Goal: Information Seeking & Learning: Learn about a topic

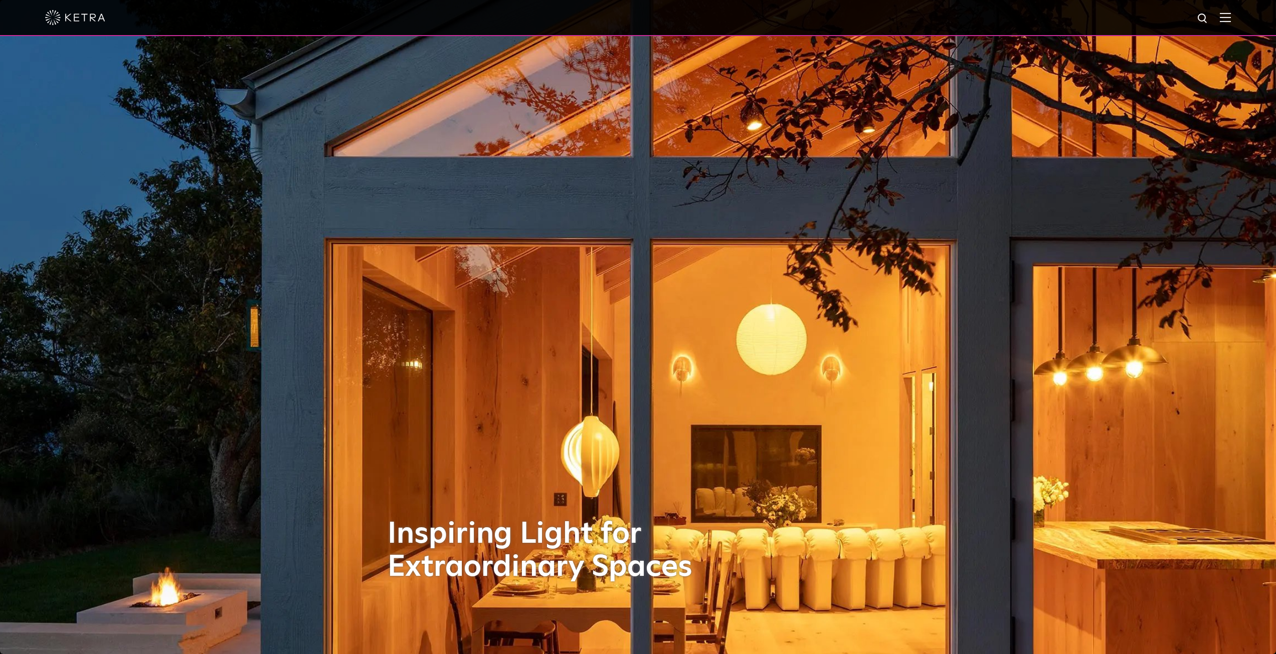
click at [1240, 20] on div at bounding box center [638, 18] width 1276 height 36
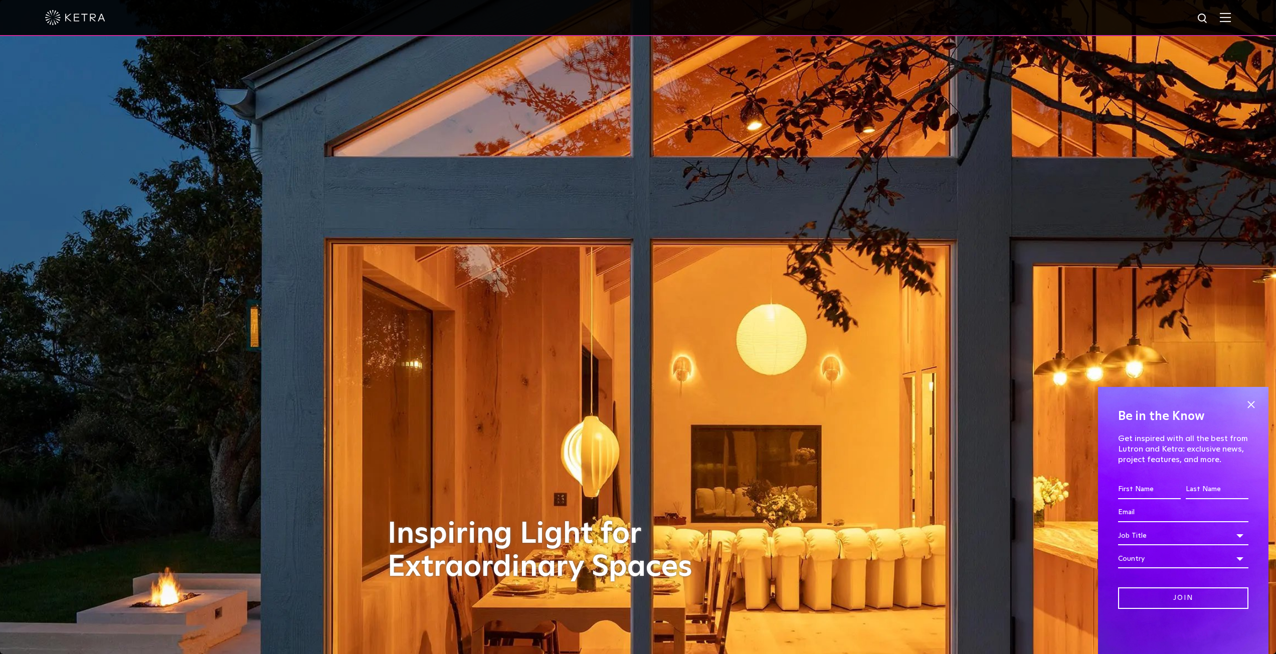
click at [1231, 17] on img at bounding box center [1225, 18] width 11 height 10
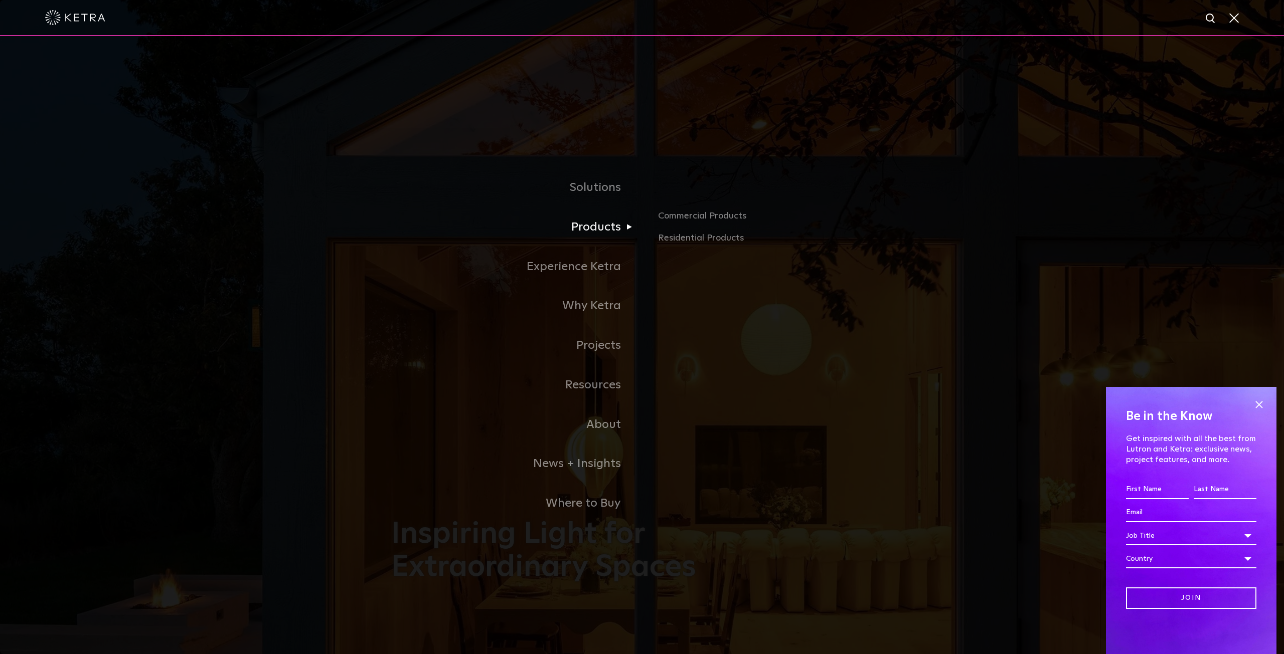
click at [605, 231] on link "Products" at bounding box center [516, 228] width 251 height 40
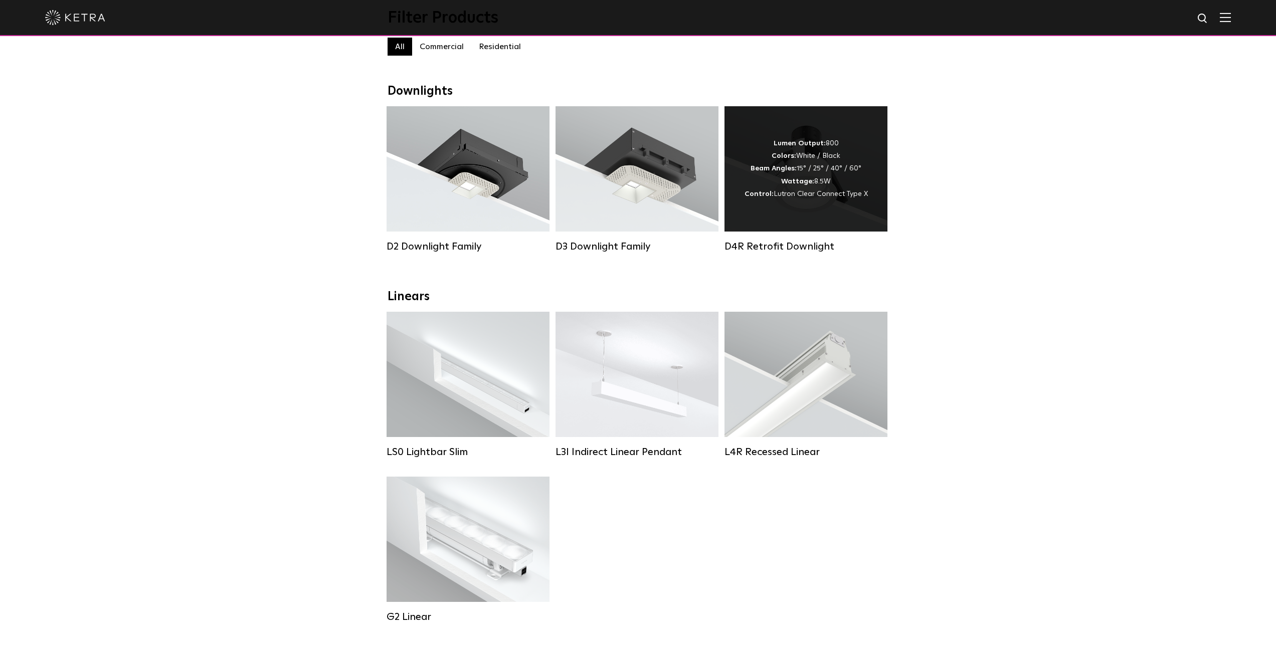
scroll to position [100, 0]
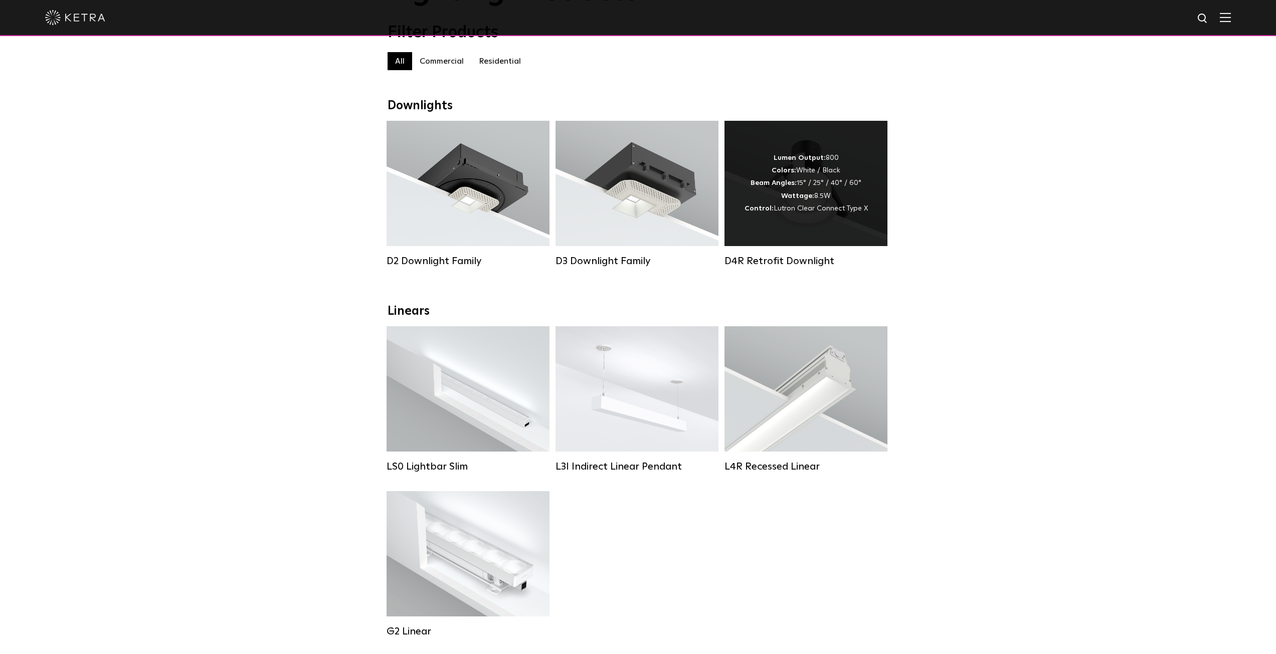
click at [790, 174] on strong "Colors:" at bounding box center [784, 170] width 25 height 7
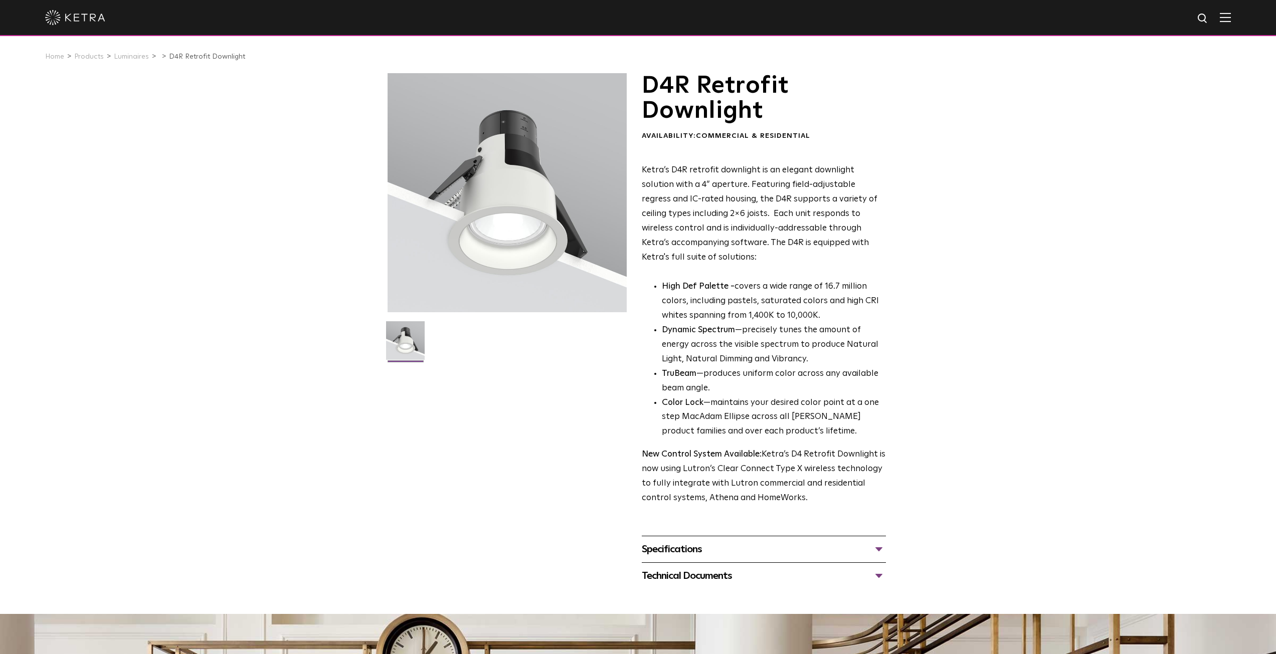
drag, startPoint x: 508, startPoint y: 192, endPoint x: 407, endPoint y: 331, distance: 172.6
click at [407, 331] on img at bounding box center [405, 344] width 39 height 46
click at [404, 338] on img at bounding box center [405, 344] width 39 height 46
drag, startPoint x: 462, startPoint y: 246, endPoint x: 460, endPoint y: 223, distance: 23.2
click at [460, 223] on div at bounding box center [507, 192] width 239 height 239
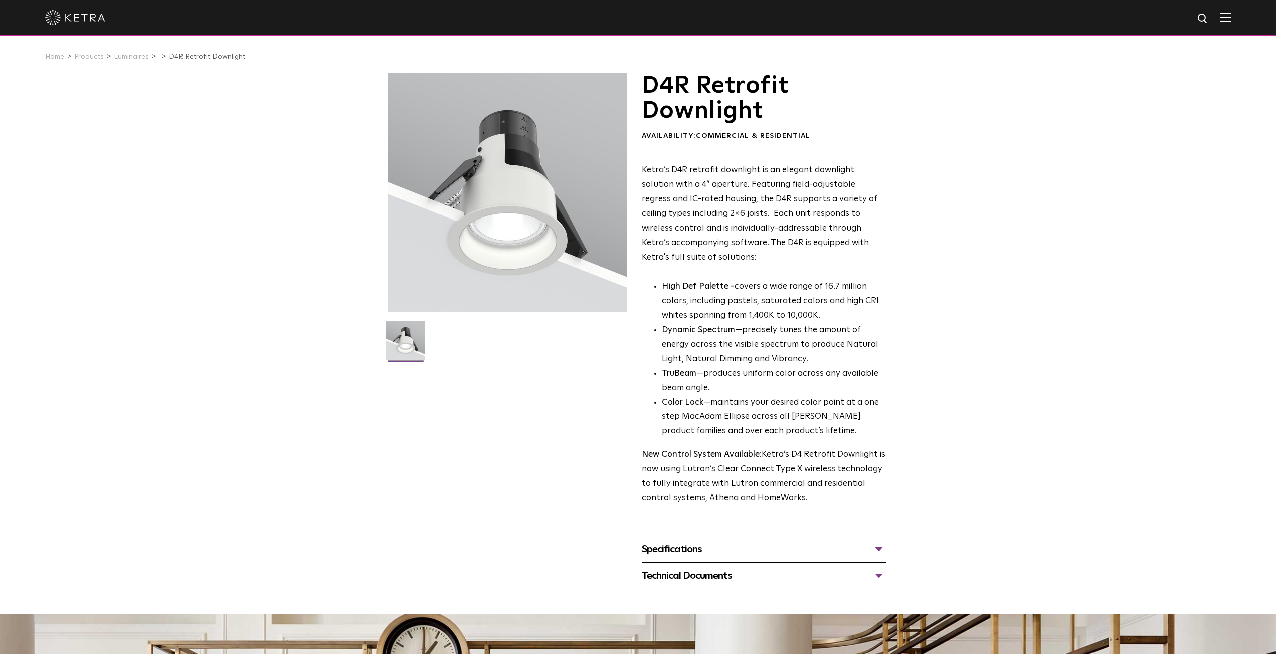
drag, startPoint x: 519, startPoint y: 254, endPoint x: 430, endPoint y: 272, distance: 90.7
click at [430, 272] on div at bounding box center [507, 192] width 239 height 239
drag, startPoint x: 767, startPoint y: 120, endPoint x: 645, endPoint y: 88, distance: 125.9
click at [645, 88] on h1 "D4R Retrofit Downlight" at bounding box center [764, 98] width 244 height 51
copy h1 "D4R Retrofit Downlight"
